Goal: Transaction & Acquisition: Obtain resource

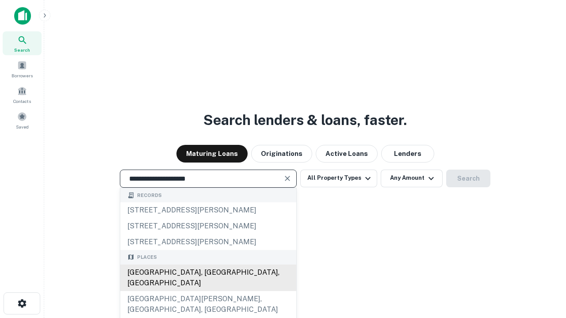
click at [208, 291] on div "[GEOGRAPHIC_DATA], [GEOGRAPHIC_DATA], [GEOGRAPHIC_DATA]" at bounding box center [208, 278] width 176 height 27
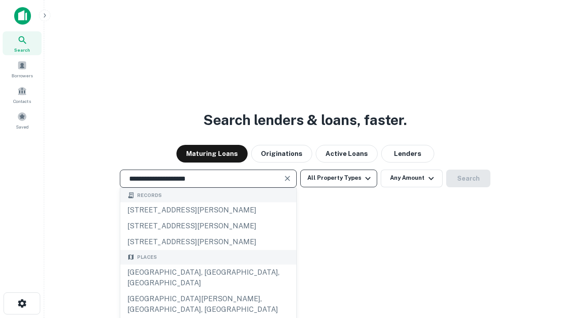
type input "**********"
click at [338, 178] on button "All Property Types" at bounding box center [338, 179] width 77 height 18
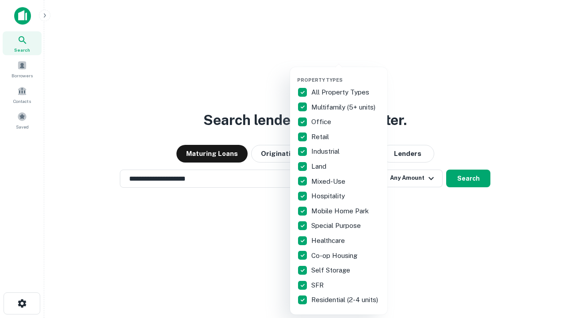
click at [346, 74] on button "button" at bounding box center [345, 74] width 97 height 0
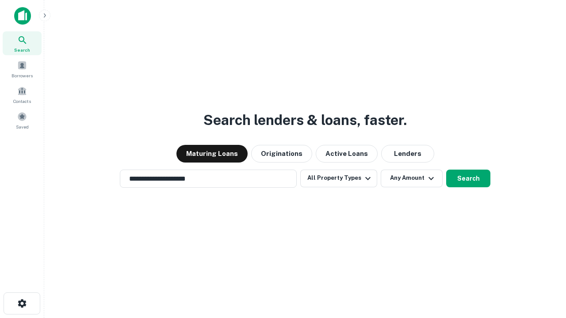
scroll to position [14, 0]
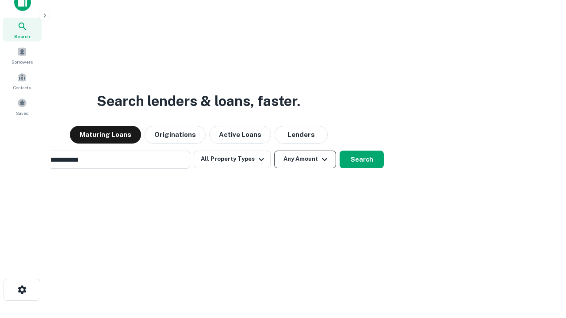
click at [274, 151] on button "Any Amount" at bounding box center [305, 160] width 62 height 18
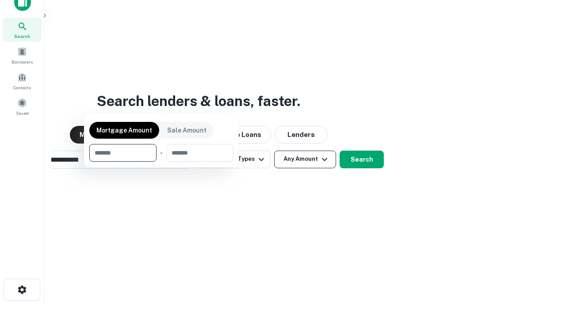
scroll to position [64, 250]
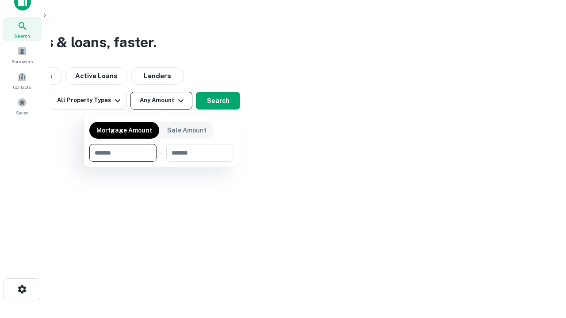
type input "*******"
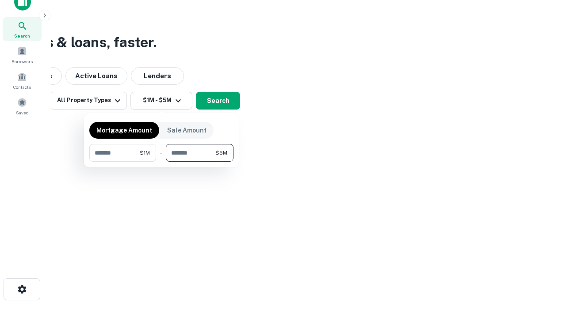
type input "*******"
click at [161, 162] on button "button" at bounding box center [161, 162] width 144 height 0
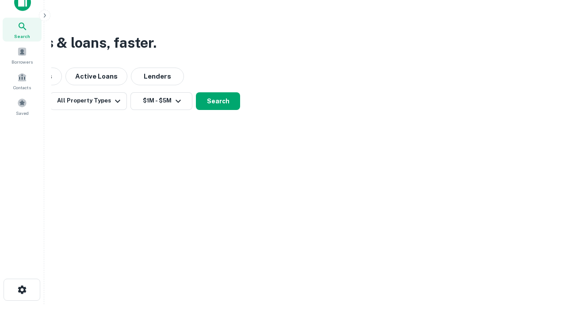
scroll to position [5, 163]
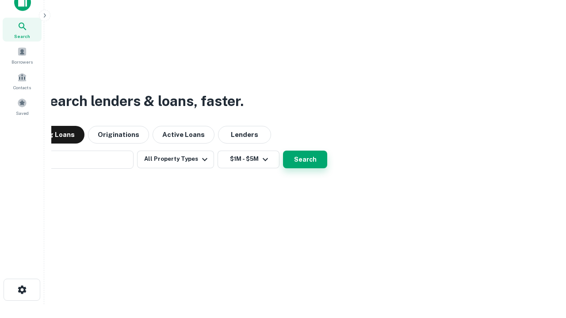
click at [283, 151] on button "Search" at bounding box center [305, 160] width 44 height 18
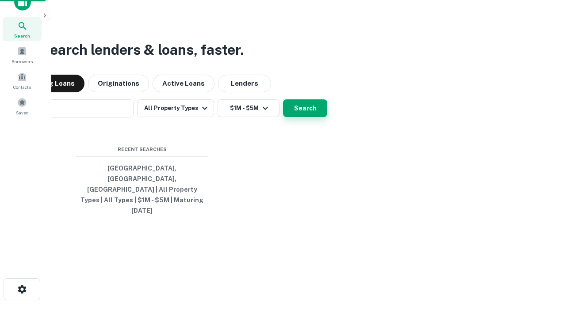
scroll to position [23, 250]
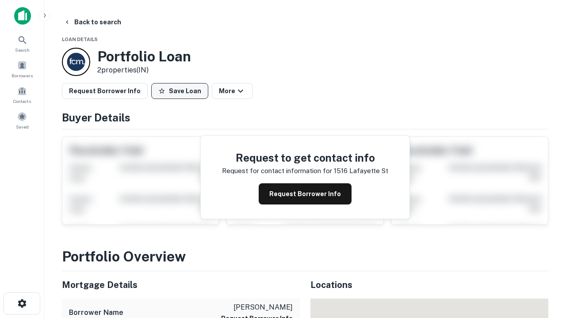
click at [179, 91] on button "Save Loan" at bounding box center [179, 91] width 57 height 16
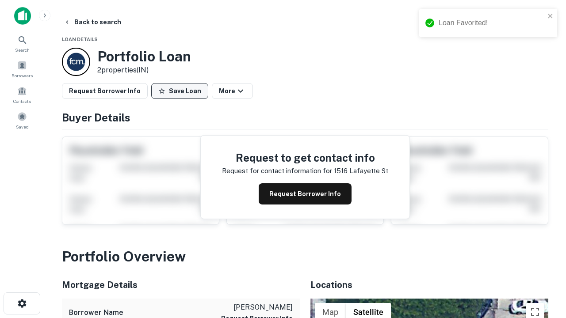
click at [182, 91] on button "Save Loan" at bounding box center [179, 91] width 57 height 16
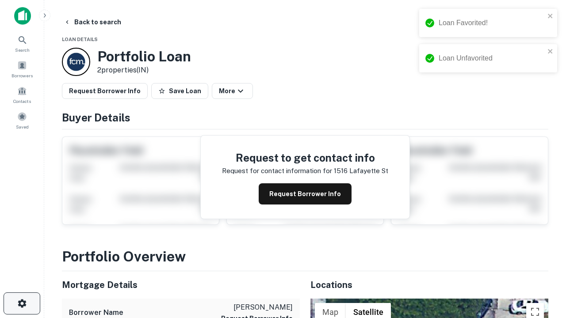
click at [22, 304] on icon "button" at bounding box center [22, 303] width 11 height 11
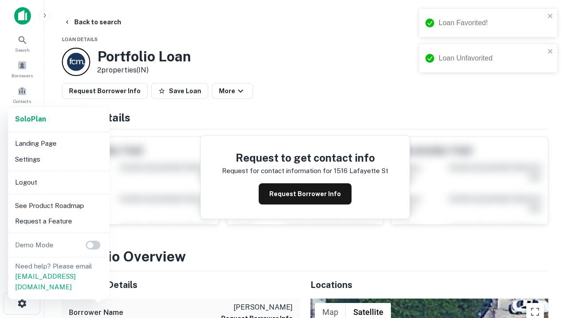
click at [58, 182] on li "Logout" at bounding box center [58, 183] width 95 height 16
